Goal: Find specific page/section: Find specific page/section

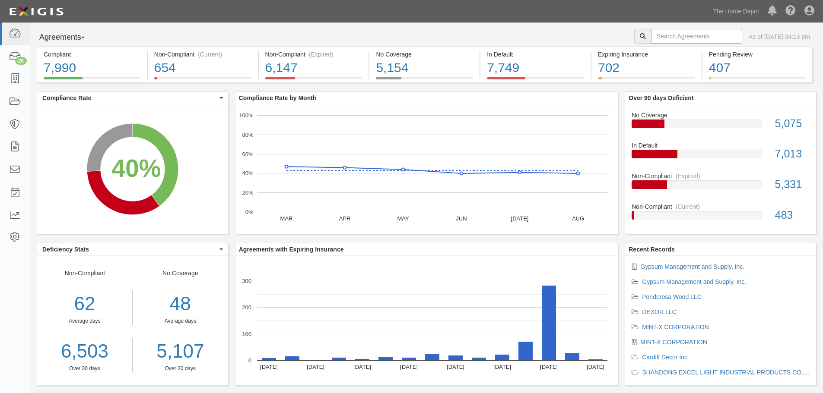
click at [691, 33] on input "text" at bounding box center [696, 36] width 91 height 15
type input "dexor"
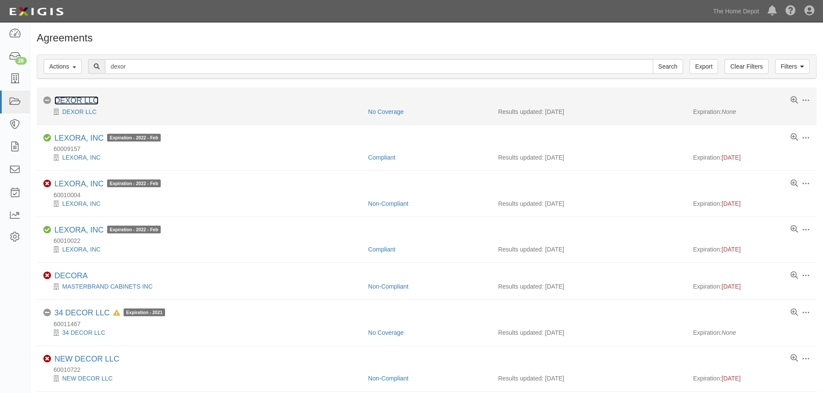
click at [70, 102] on link "DEXOR LLC" at bounding box center [76, 100] width 44 height 9
